Goal: Information Seeking & Learning: Learn about a topic

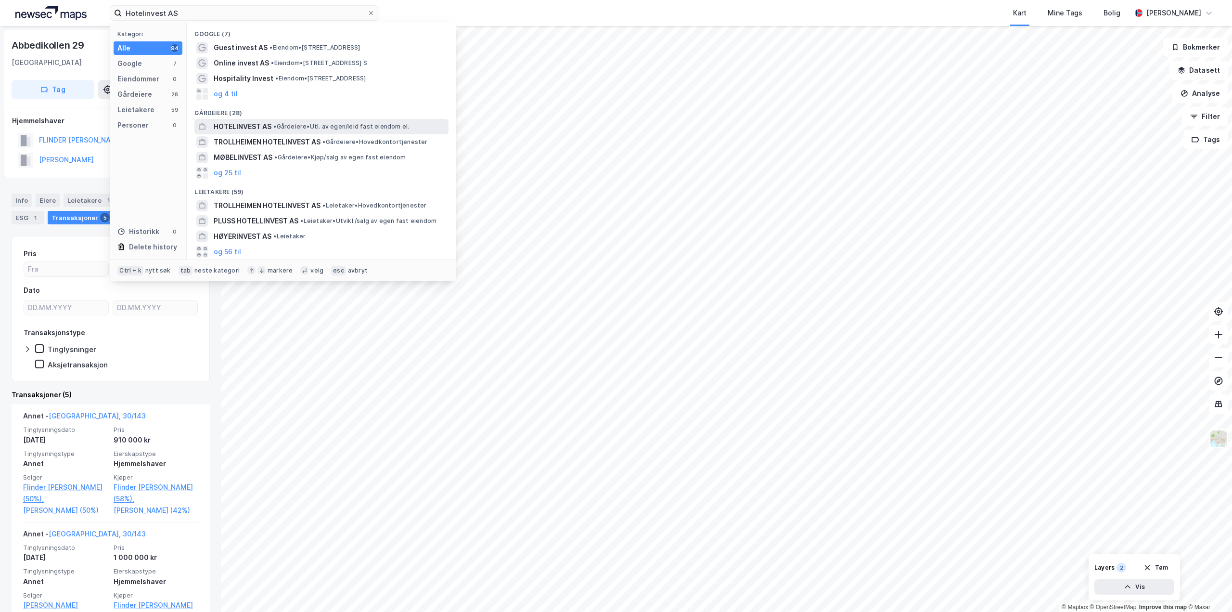
type input "Hotelinvest AS"
click at [297, 126] on span "• Gårdeiere • Utl. av egen/leid fast eiendom el." at bounding box center [341, 127] width 136 height 8
